Goal: Transaction & Acquisition: Purchase product/service

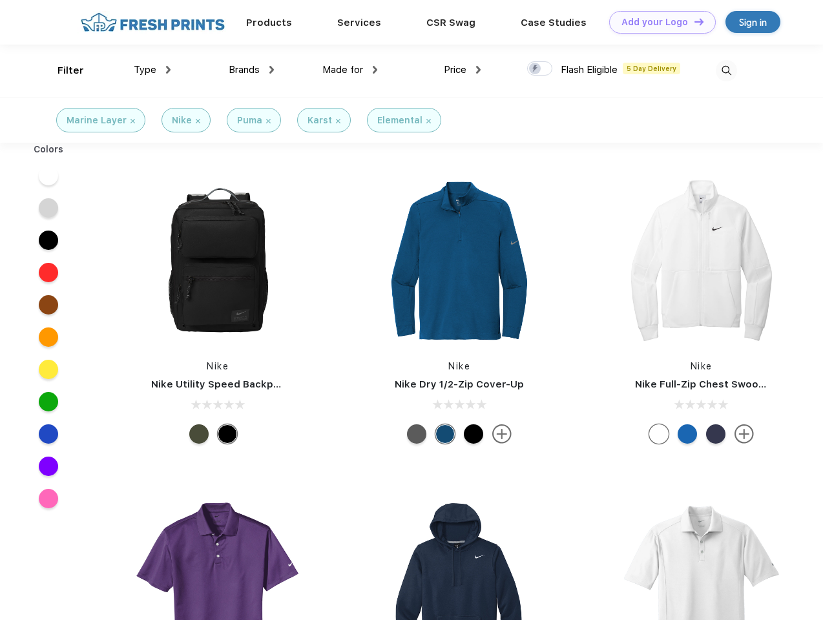
click at [658, 22] on link "Add your Logo Design Tool" at bounding box center [662, 22] width 107 height 23
click at [0, 0] on div "Design Tool" at bounding box center [0, 0] width 0 height 0
click at [693, 21] on link "Add your Logo Design Tool" at bounding box center [662, 22] width 107 height 23
click at [62, 70] on div "Filter" at bounding box center [70, 70] width 26 height 15
click at [152, 70] on span "Type" at bounding box center [145, 70] width 23 height 12
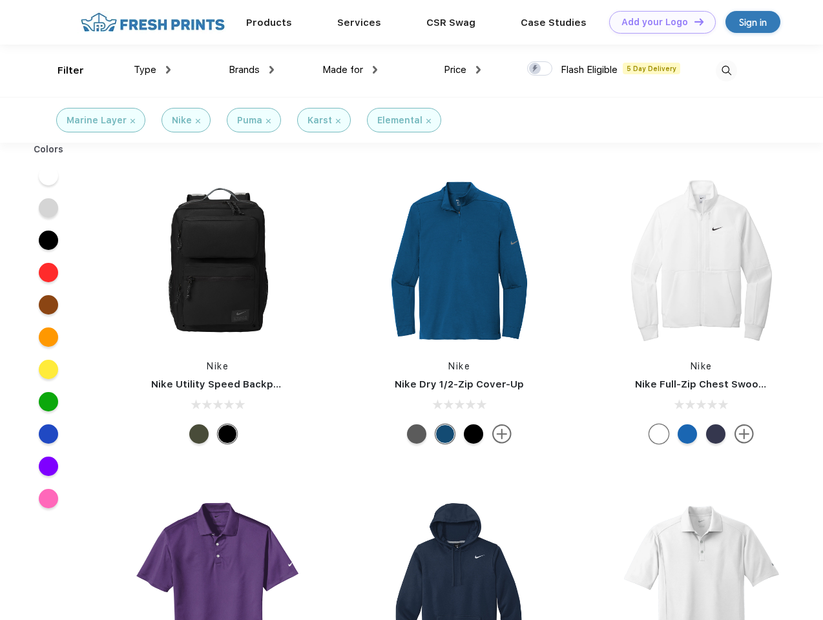
click at [251, 70] on span "Brands" at bounding box center [244, 70] width 31 height 12
click at [350, 70] on span "Made for" at bounding box center [342, 70] width 41 height 12
click at [463, 70] on span "Price" at bounding box center [455, 70] width 23 height 12
click at [540, 69] on div at bounding box center [539, 68] width 25 height 14
click at [536, 69] on input "checkbox" at bounding box center [531, 65] width 8 height 8
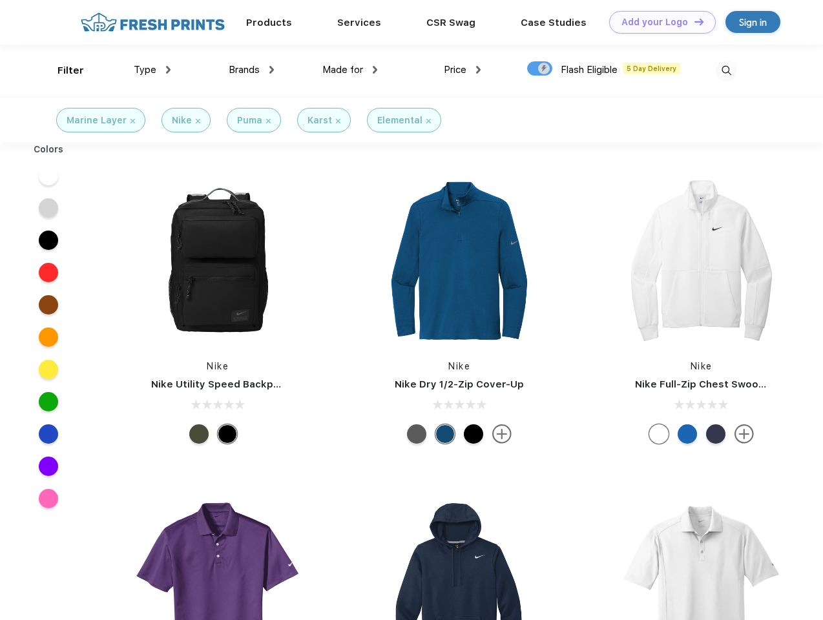
click at [726, 70] on img at bounding box center [726, 70] width 21 height 21
